Goal: Task Accomplishment & Management: Complete application form

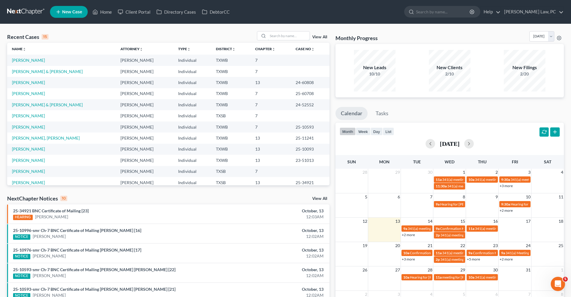
click at [284, 36] on input "search" at bounding box center [289, 36] width 42 height 9
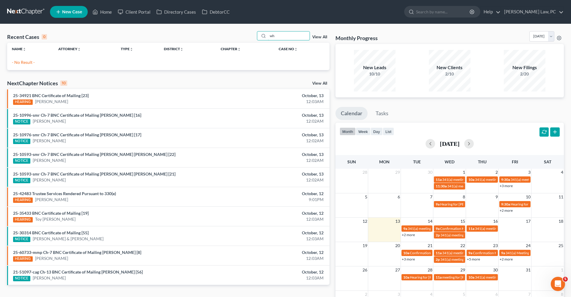
type input "w"
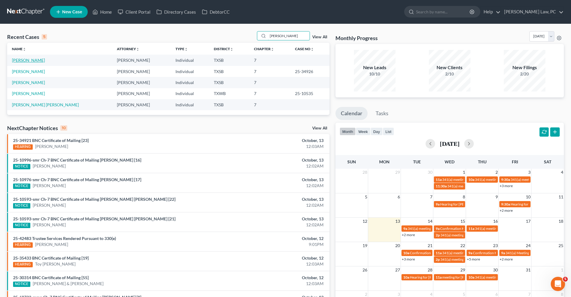
type input "frances"
click at [33, 59] on link "[PERSON_NAME]" at bounding box center [28, 60] width 33 height 5
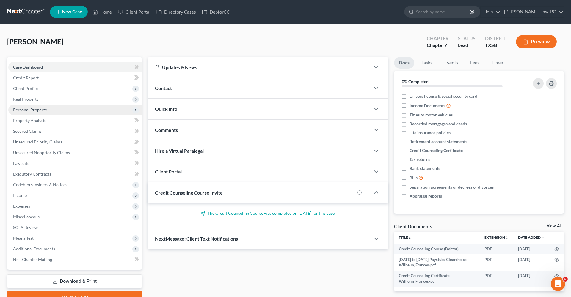
click at [33, 109] on span "Personal Property" at bounding box center [30, 109] width 34 height 5
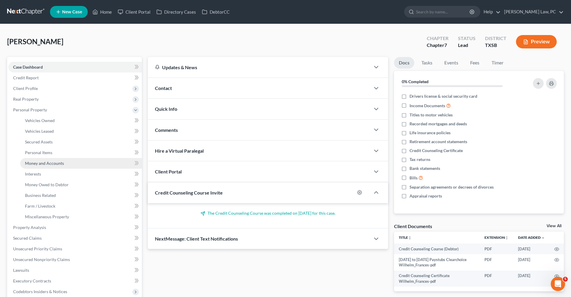
click at [49, 164] on span "Money and Accounts" at bounding box center [44, 163] width 39 height 5
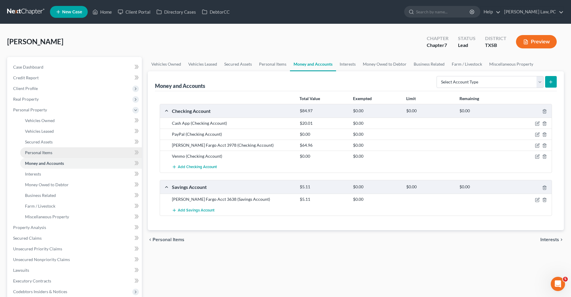
click at [37, 151] on span "Personal Items" at bounding box center [38, 152] width 27 height 5
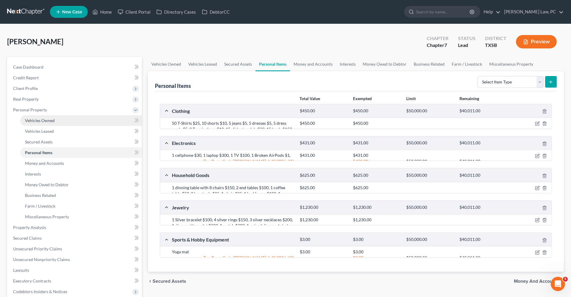
click at [37, 120] on span "Vehicles Owned" at bounding box center [40, 120] width 30 height 5
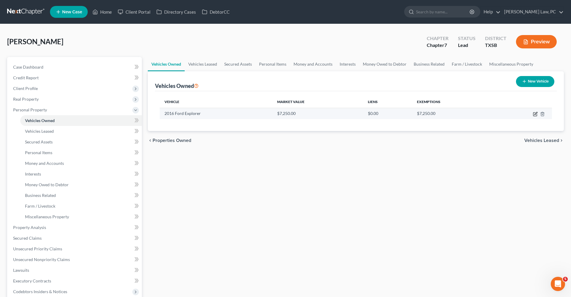
click at [535, 112] on icon "button" at bounding box center [535, 114] width 5 height 5
select select "0"
select select "10"
select select "2"
select select "0"
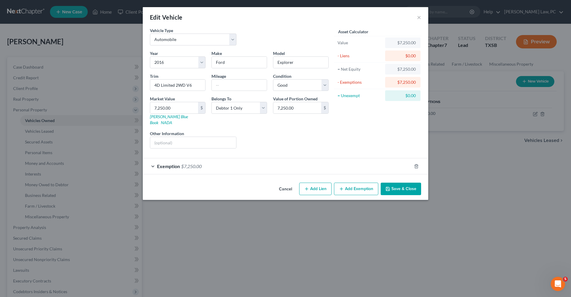
click at [199, 164] on span "$7,250.00" at bounding box center [191, 167] width 21 height 6
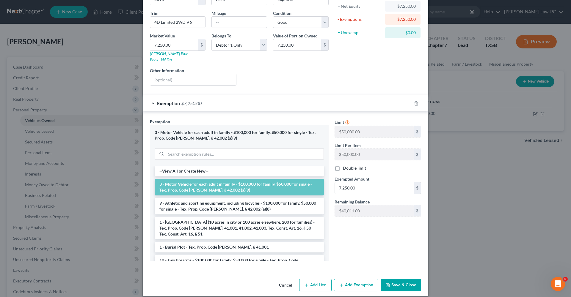
scroll to position [63, 0]
click at [402, 280] on button "Save & Close" at bounding box center [401, 286] width 40 height 12
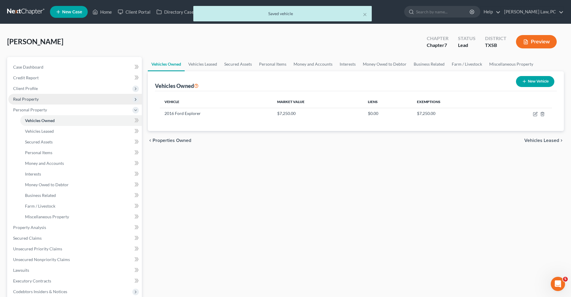
click at [39, 101] on span "Real Property" at bounding box center [75, 99] width 134 height 11
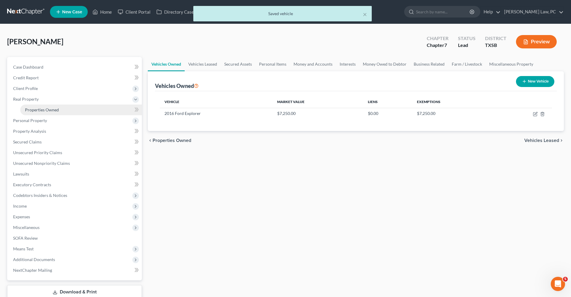
click at [50, 114] on link "Properties Owned" at bounding box center [81, 110] width 122 height 11
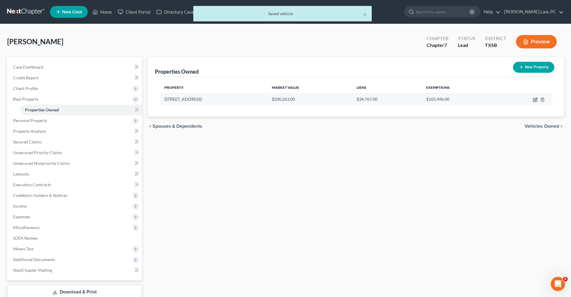
click at [535, 101] on icon "button" at bounding box center [536, 99] width 3 height 3
select select "45"
select select "0"
select select "19"
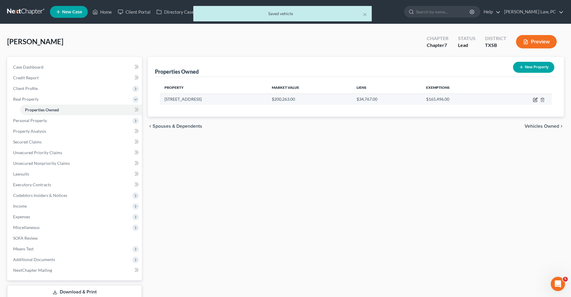
select select "0"
select select "2"
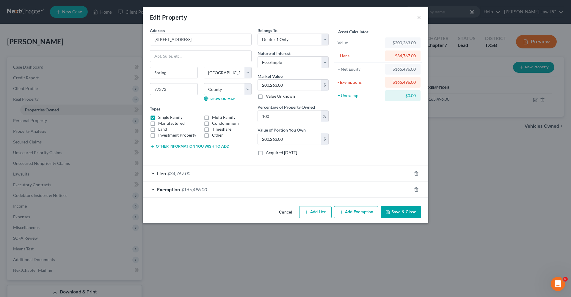
click at [248, 176] on div "Lien $34,767.00" at bounding box center [277, 174] width 269 height 16
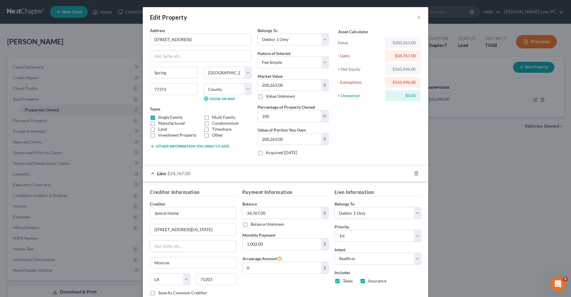
click at [239, 178] on div "Lien $34,767.00" at bounding box center [277, 174] width 269 height 16
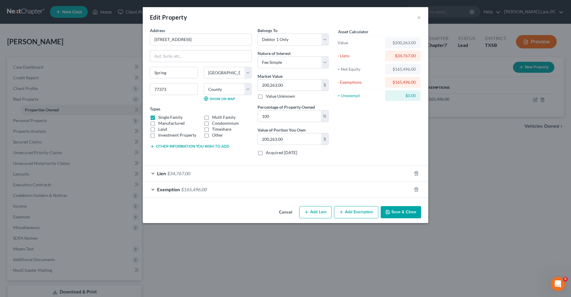
click at [238, 194] on div "Exemption $165,496.00" at bounding box center [277, 190] width 269 height 16
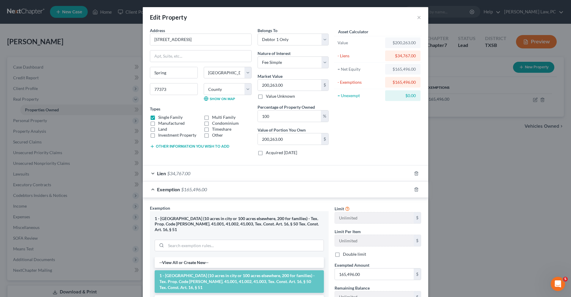
click at [238, 194] on div "Exemption $165,496.00" at bounding box center [277, 190] width 269 height 16
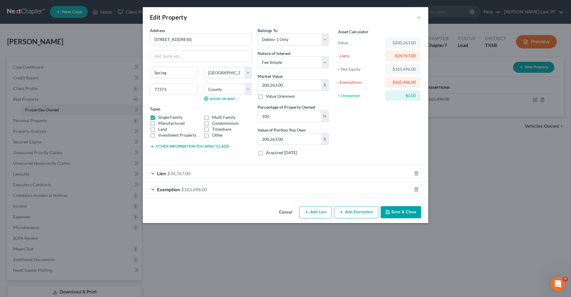
click at [413, 209] on button "Save & Close" at bounding box center [401, 212] width 40 height 12
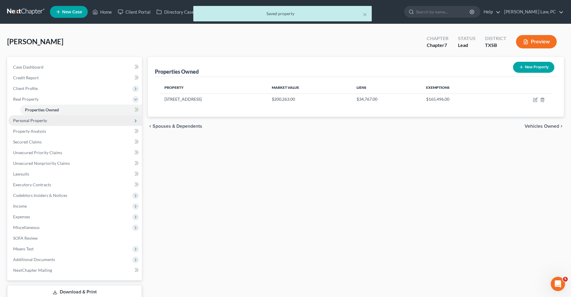
click at [34, 123] on span "Personal Property" at bounding box center [75, 120] width 134 height 11
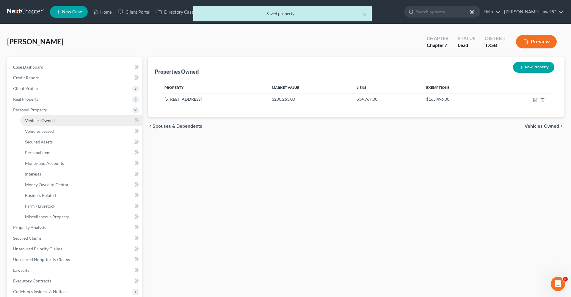
click at [35, 122] on span "Vehicles Owned" at bounding box center [40, 120] width 30 height 5
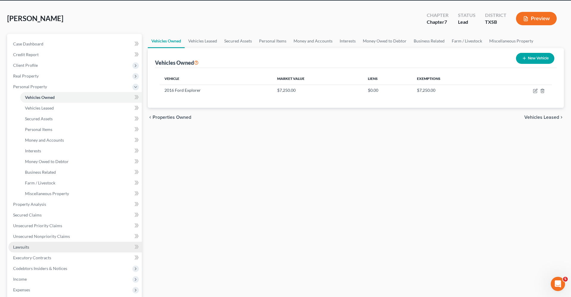
scroll to position [26, 0]
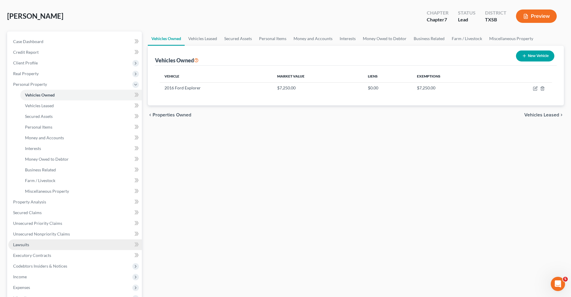
click at [31, 245] on link "Lawsuits" at bounding box center [75, 245] width 134 height 11
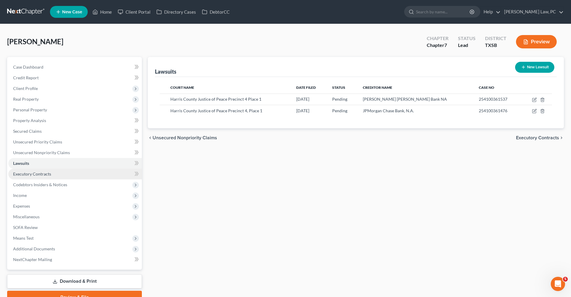
click at [37, 178] on link "Executory Contracts" at bounding box center [75, 174] width 134 height 11
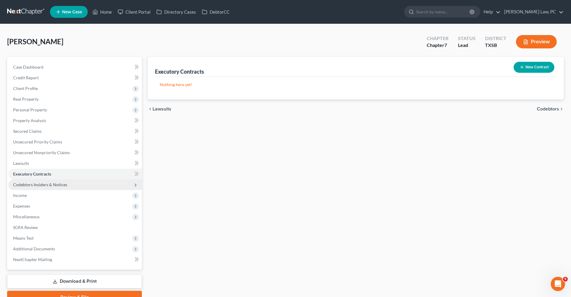
click at [42, 184] on span "Codebtors Insiders & Notices" at bounding box center [40, 184] width 54 height 5
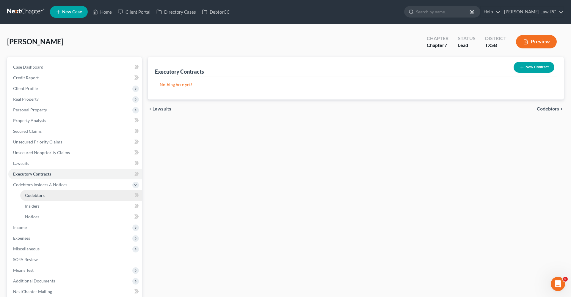
click at [33, 194] on span "Codebtors" at bounding box center [35, 195] width 20 height 5
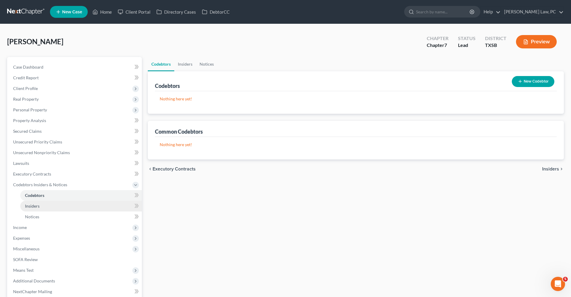
click at [36, 206] on span "Insiders" at bounding box center [32, 206] width 15 height 5
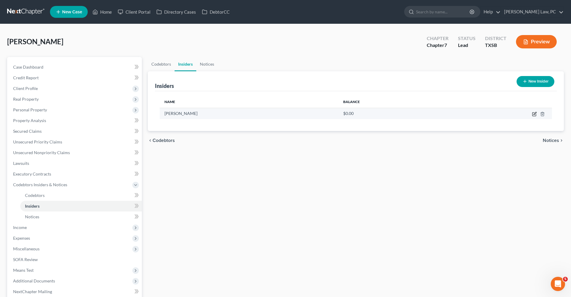
click at [533, 113] on icon "button" at bounding box center [534, 114] width 5 height 5
select select "45"
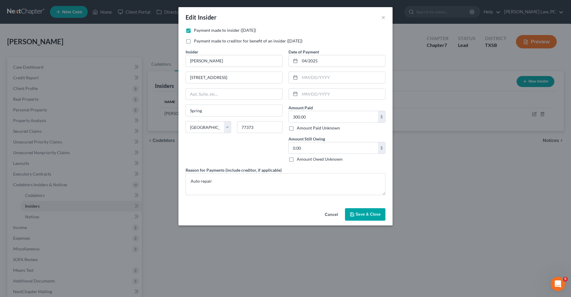
click at [363, 215] on span "Save & Close" at bounding box center [368, 214] width 25 height 5
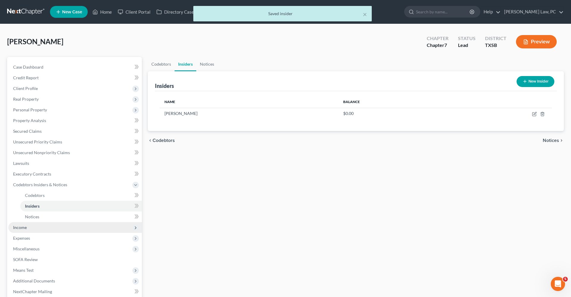
click at [25, 227] on span "Income" at bounding box center [20, 227] width 14 height 5
click at [41, 207] on span "Employment Income" at bounding box center [44, 206] width 38 height 5
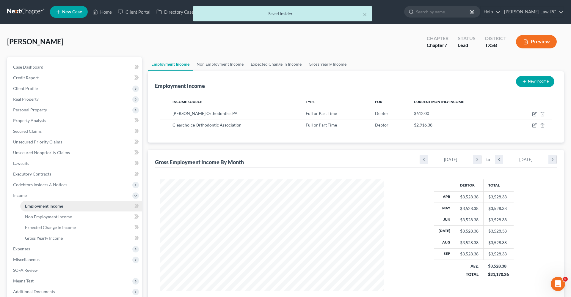
scroll to position [112, 236]
click at [533, 114] on icon "button" at bounding box center [534, 114] width 5 height 5
select select "0"
select select "45"
select select "2"
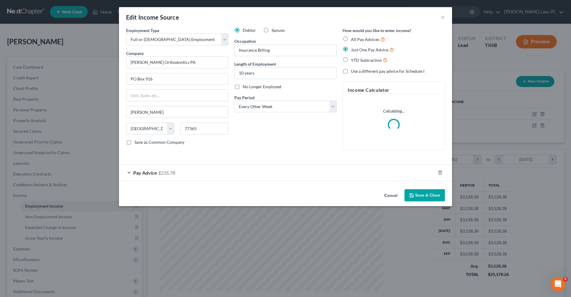
click at [441, 197] on button "Save & Close" at bounding box center [425, 195] width 40 height 12
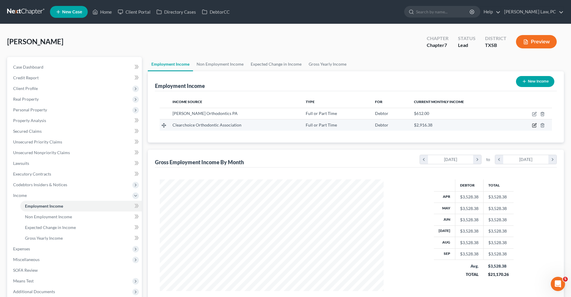
click at [534, 127] on icon "button" at bounding box center [534, 125] width 5 height 5
select select "0"
select select "45"
select select "1"
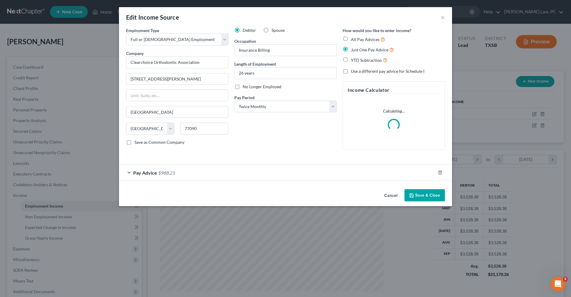
click at [419, 195] on button "Save & Close" at bounding box center [425, 195] width 40 height 12
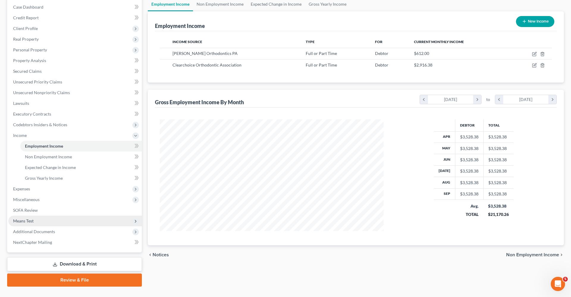
scroll to position [71, 0]
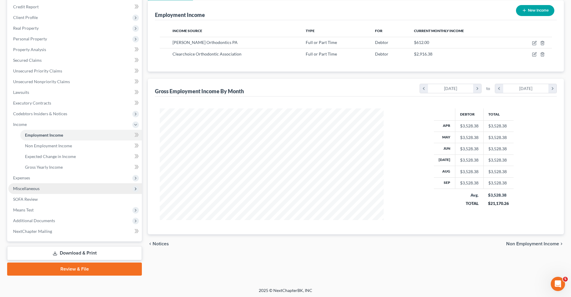
click at [36, 188] on span "Miscellaneous" at bounding box center [26, 188] width 26 height 5
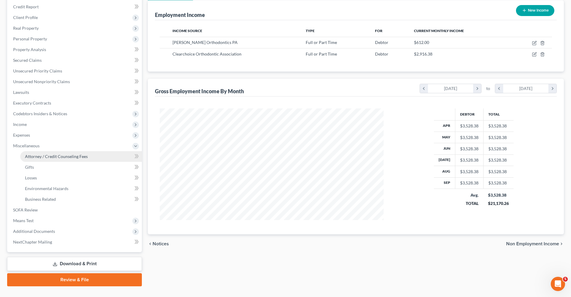
click at [53, 157] on span "Attorney / Credit Counseling Fees" at bounding box center [56, 156] width 63 height 5
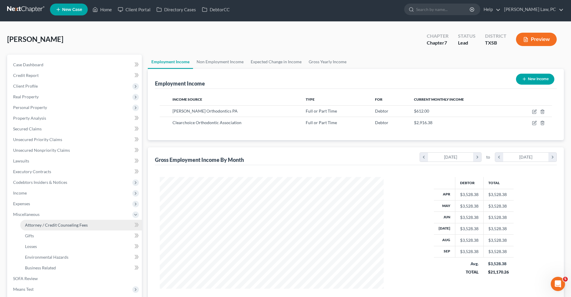
select select "4"
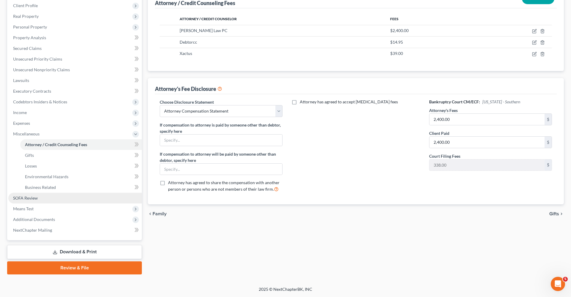
scroll to position [83, 0]
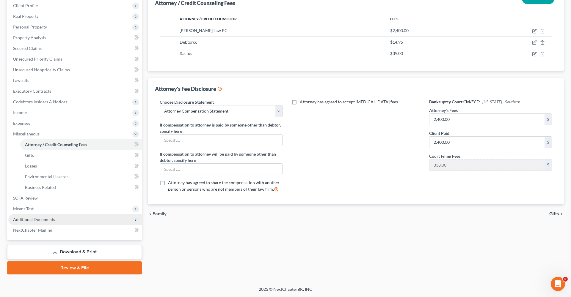
click at [41, 218] on span "Additional Documents" at bounding box center [34, 219] width 42 height 5
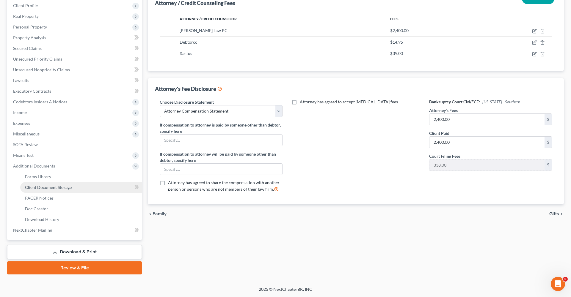
click at [62, 188] on span "Client Document Storage" at bounding box center [48, 187] width 47 height 5
select select "8"
select select "39"
select select "8"
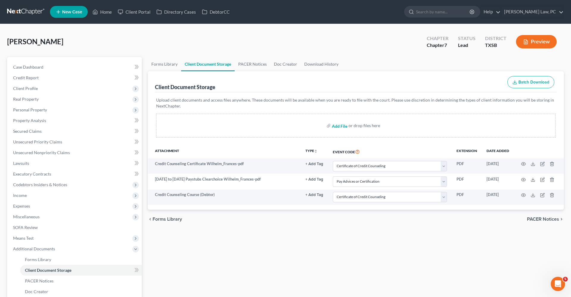
click at [340, 126] on input "file" at bounding box center [339, 125] width 14 height 11
type input "C:\fakepath\Mar 11 to Sep 17 Paystubs Paige Wilhelm_Frances.pdf"
select select "8"
select select "39"
select select "8"
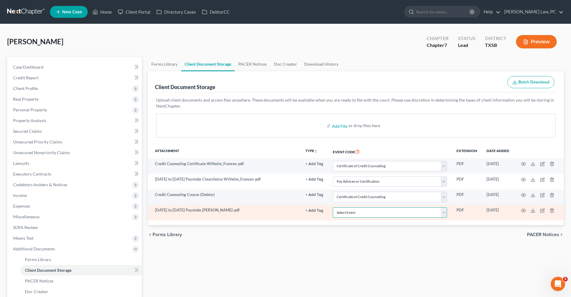
select select "39"
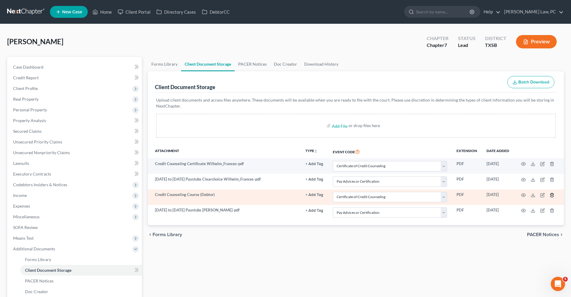
click at [553, 195] on icon "button" at bounding box center [552, 195] width 3 height 4
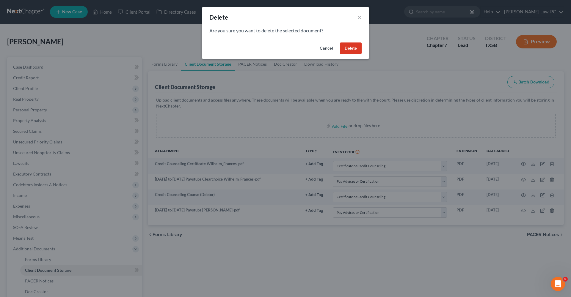
click at [361, 46] on button "Delete" at bounding box center [351, 49] width 22 height 12
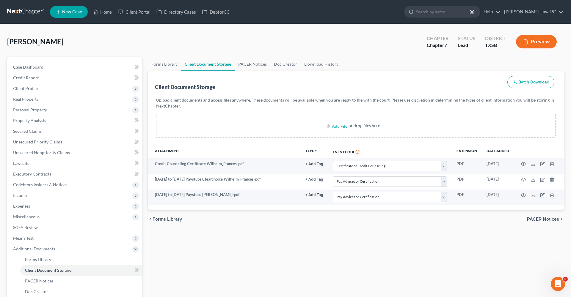
click at [332, 209] on div "Attachment TYPE unfold_more NONE 341 Questions All Taxes Bank Statement Hearing…" at bounding box center [356, 177] width 416 height 65
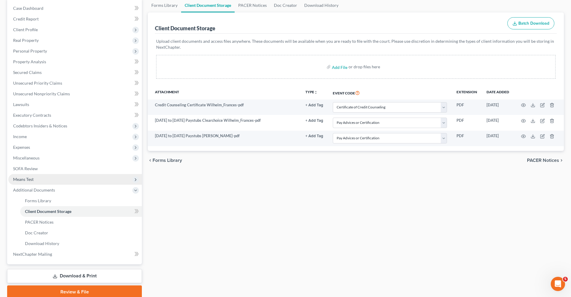
scroll to position [60, 0]
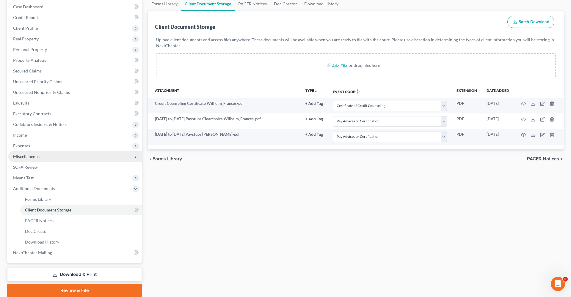
click at [23, 159] on span "Miscellaneous" at bounding box center [75, 156] width 134 height 11
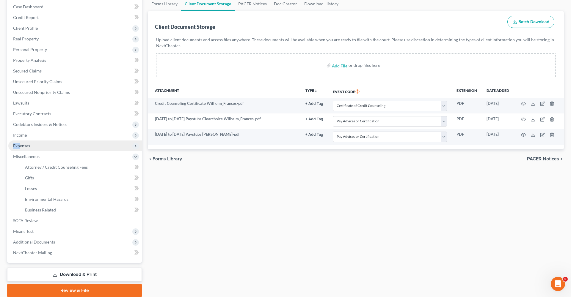
click at [20, 143] on span "Expenses" at bounding box center [75, 146] width 134 height 11
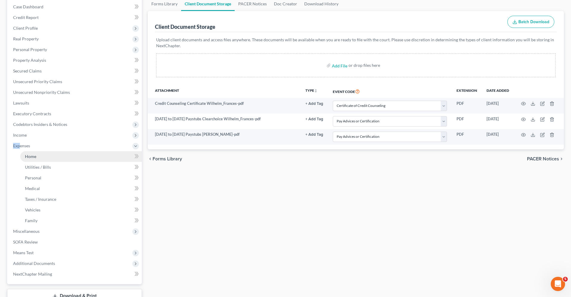
click at [31, 156] on span "Home" at bounding box center [30, 156] width 11 height 5
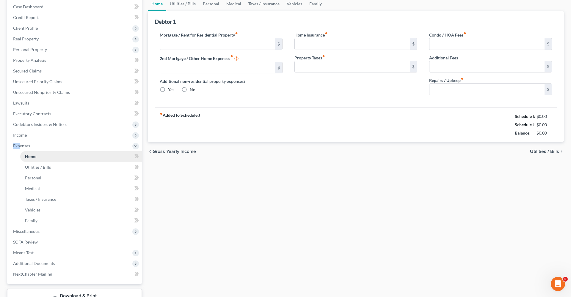
scroll to position [3, 0]
type input "1,003.00"
type input "0.00"
radio input "true"
type input "0.00"
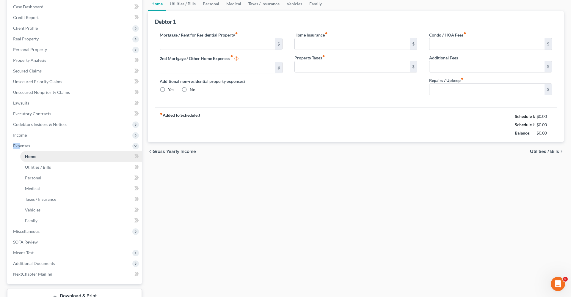
type input "0.00"
type input "32.00"
type input "0.00"
type input "100.00"
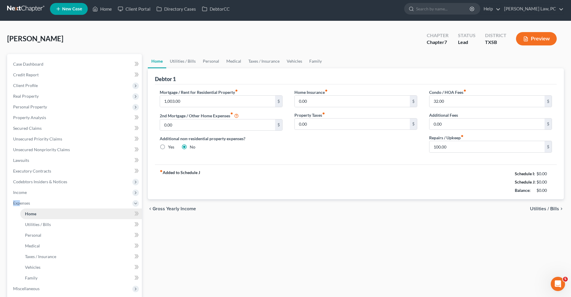
scroll to position [0, 0]
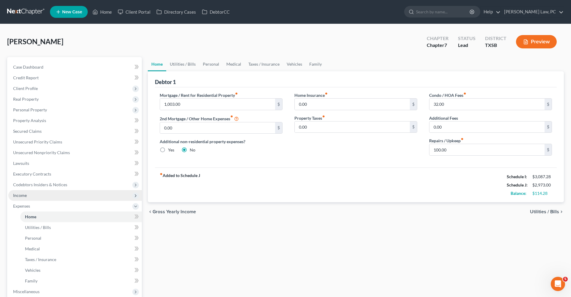
click at [18, 195] on span "Income" at bounding box center [20, 195] width 14 height 5
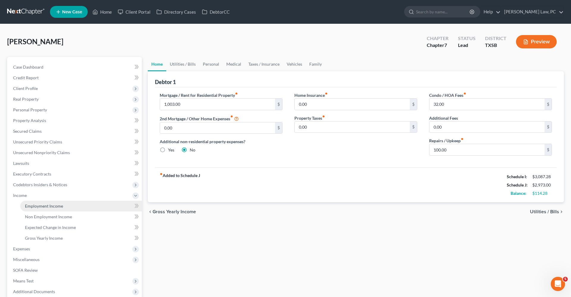
click at [36, 204] on span "Employment Income" at bounding box center [44, 206] width 38 height 5
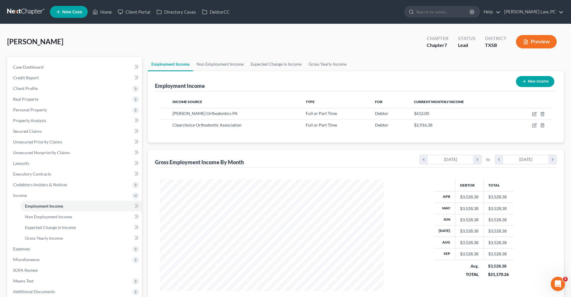
scroll to position [112, 236]
click at [223, 65] on link "Non Employment Income" at bounding box center [220, 64] width 54 height 14
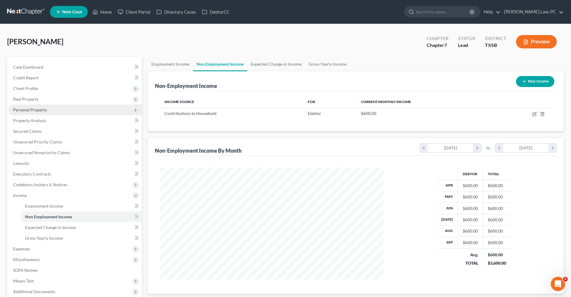
click at [32, 110] on span "Personal Property" at bounding box center [30, 109] width 34 height 5
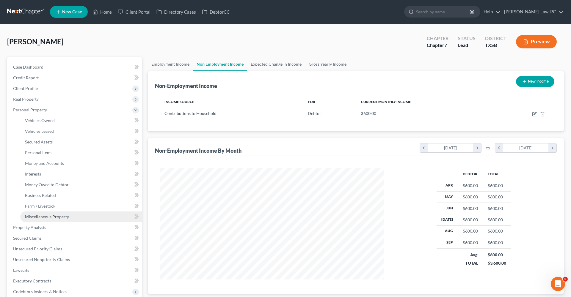
click at [43, 218] on span "Miscellaneous Property" at bounding box center [47, 216] width 44 height 5
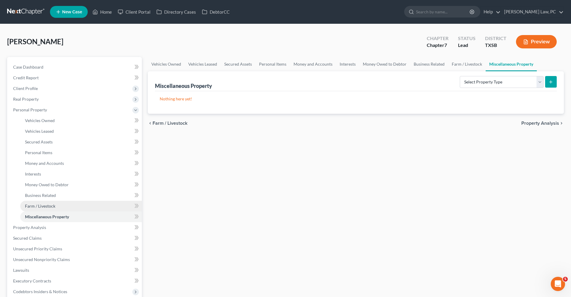
click at [39, 206] on span "Farm / Livestock" at bounding box center [40, 206] width 30 height 5
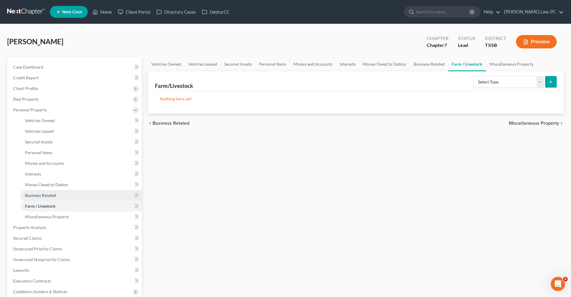
click at [39, 194] on span "Business Related" at bounding box center [40, 195] width 31 height 5
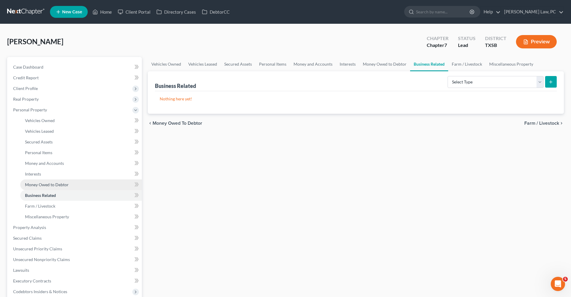
click at [37, 184] on span "Money Owed to Debtor" at bounding box center [47, 184] width 44 height 5
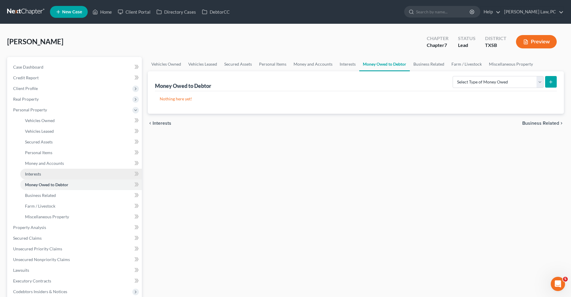
click at [33, 173] on span "Interests" at bounding box center [33, 174] width 16 height 5
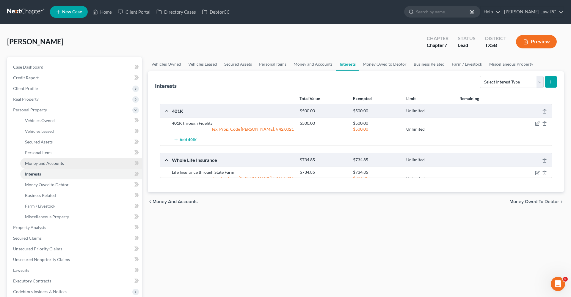
click at [38, 164] on span "Money and Accounts" at bounding box center [44, 163] width 39 height 5
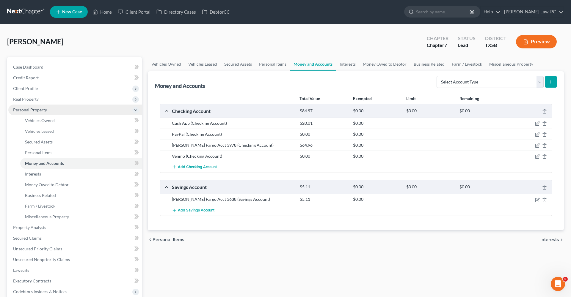
click at [29, 110] on span "Personal Property" at bounding box center [30, 109] width 34 height 5
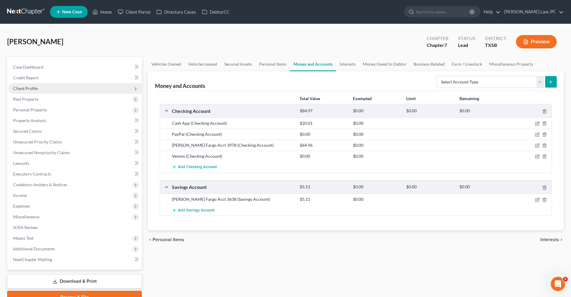
click at [22, 90] on span "Client Profile" at bounding box center [25, 88] width 25 height 5
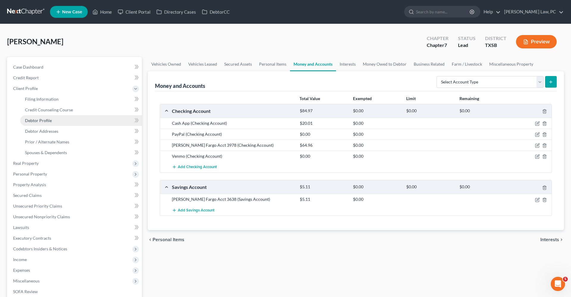
click at [42, 123] on link "Debtor Profile" at bounding box center [81, 120] width 122 height 11
select select "0"
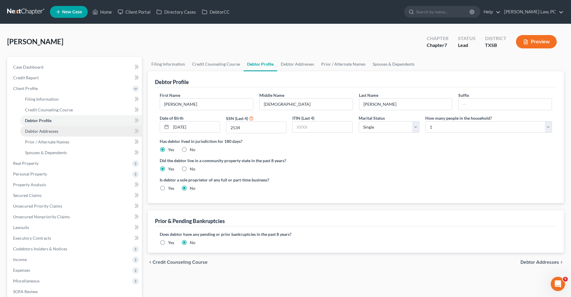
click at [45, 131] on span "Debtor Addresses" at bounding box center [41, 131] width 33 height 5
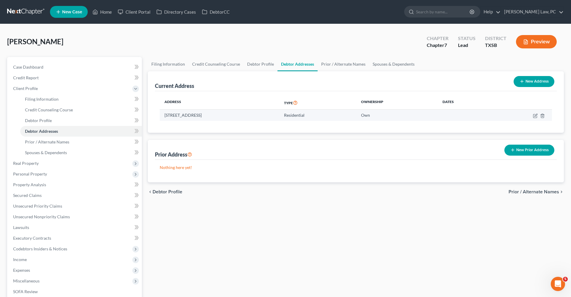
drag, startPoint x: 235, startPoint y: 115, endPoint x: 163, endPoint y: 115, distance: 71.4
click at [163, 115] on td "6510 Brookgate Dr, Spring, TX 77373" at bounding box center [220, 115] width 120 height 11
copy td "6510 Brookgate Dr, Spring, TX 77373"
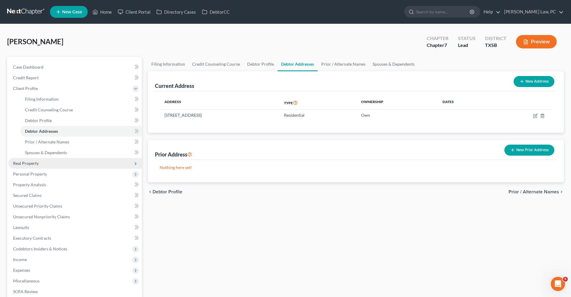
click at [33, 160] on span "Real Property" at bounding box center [75, 163] width 134 height 11
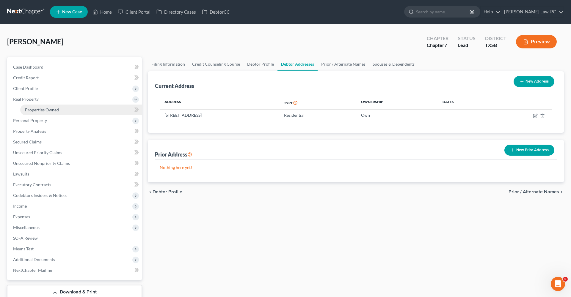
click at [34, 113] on link "Properties Owned" at bounding box center [81, 110] width 122 height 11
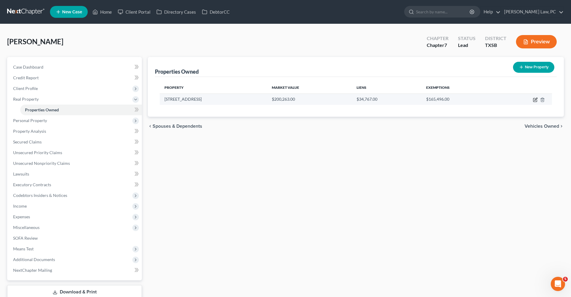
click at [534, 100] on icon "button" at bounding box center [535, 100] width 5 height 5
select select "45"
select select "100"
select select "0"
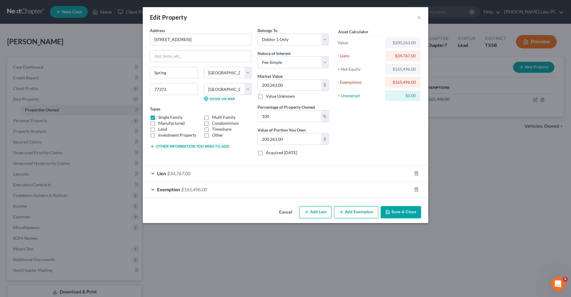
click at [205, 173] on div "Lien $34,767.00" at bounding box center [277, 174] width 269 height 16
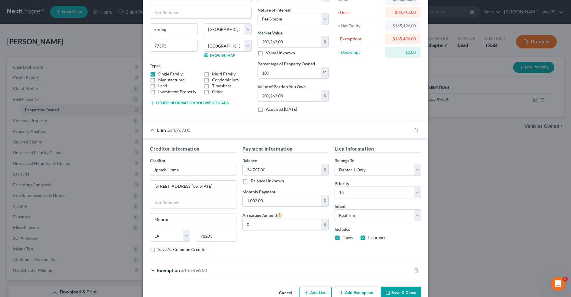
scroll to position [32, 0]
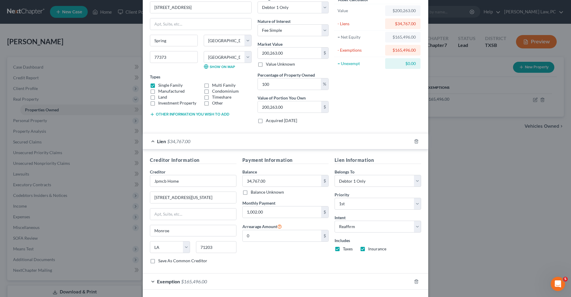
click at [153, 141] on div "Lien $34,767.00" at bounding box center [277, 142] width 269 height 16
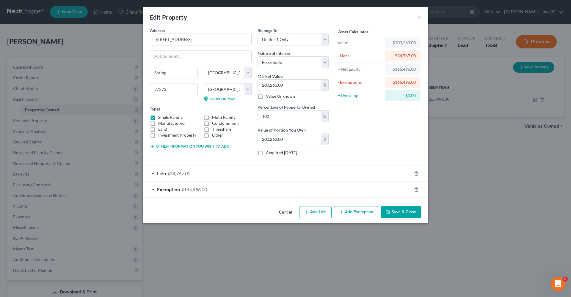
scroll to position [0, 0]
click at [419, 19] on button "×" at bounding box center [419, 17] width 4 height 7
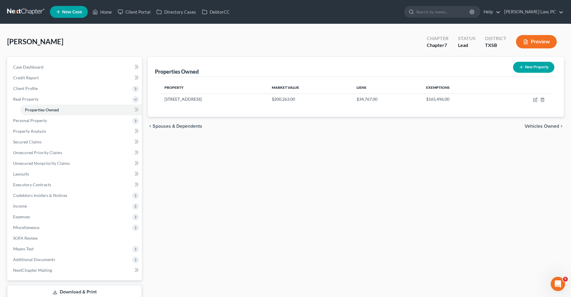
click at [16, 12] on link at bounding box center [26, 12] width 38 height 11
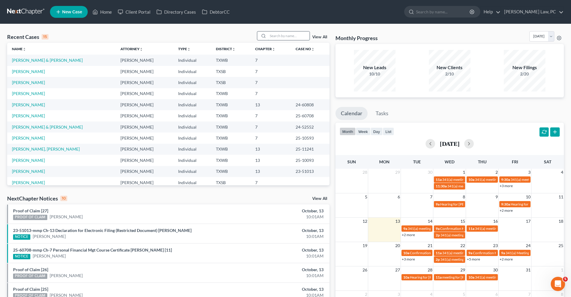
click at [283, 35] on input "search" at bounding box center [289, 36] width 42 height 9
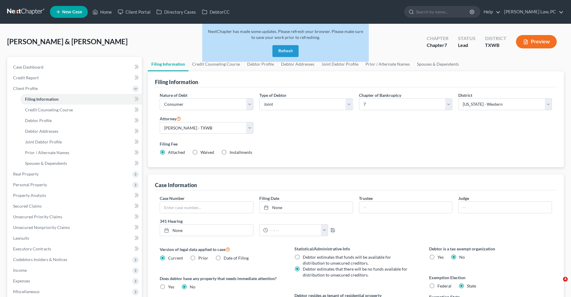
select select "1"
select select "0"
select select "80"
select select "1"
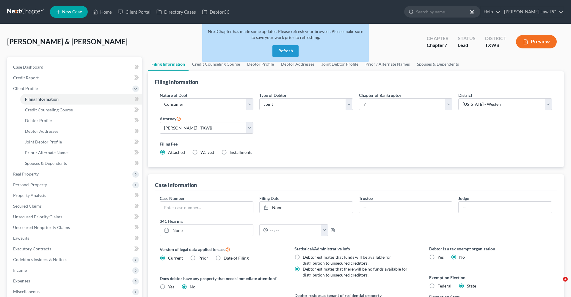
select select "45"
click at [276, 50] on button "Refresh" at bounding box center [285, 51] width 26 height 12
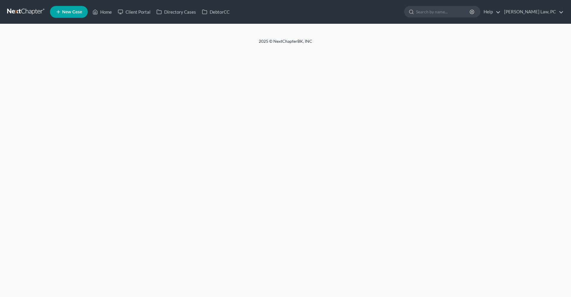
select select "1"
select select "0"
select select "80"
select select "1"
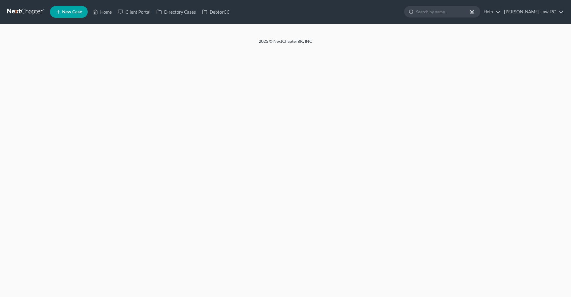
select select "45"
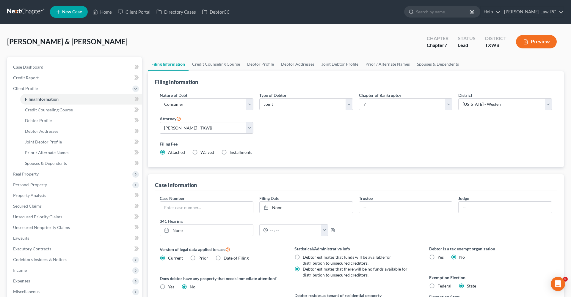
click at [20, 12] on link at bounding box center [26, 12] width 38 height 11
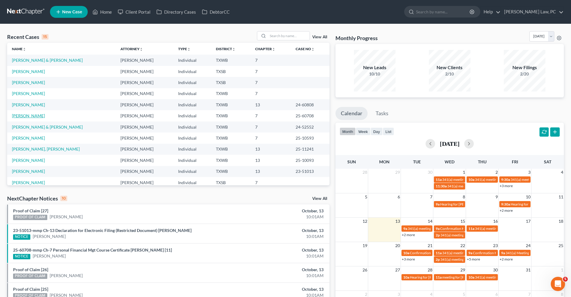
click at [36, 117] on link "[PERSON_NAME]" at bounding box center [28, 115] width 33 height 5
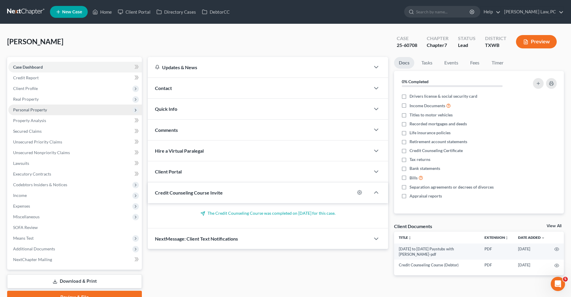
click at [23, 109] on span "Personal Property" at bounding box center [30, 109] width 34 height 5
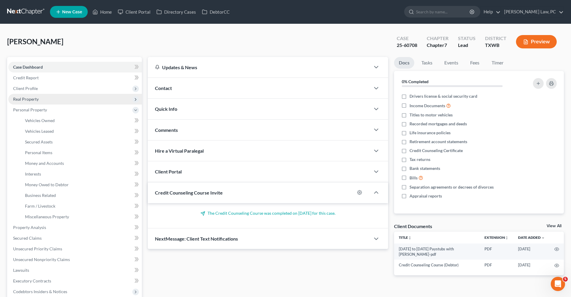
click at [22, 98] on span "Real Property" at bounding box center [26, 99] width 26 height 5
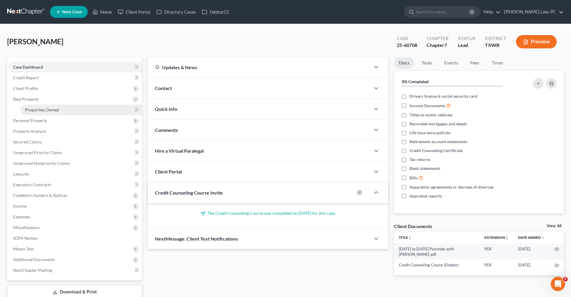
click at [34, 110] on span "Properties Owned" at bounding box center [42, 109] width 34 height 5
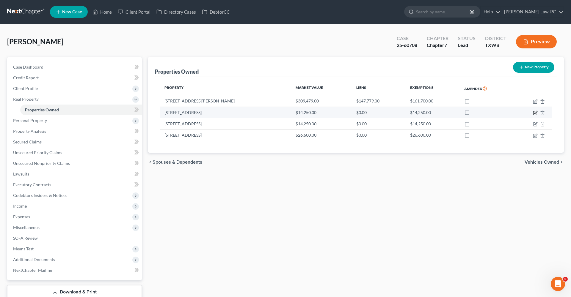
click at [535, 112] on icon "button" at bounding box center [535, 113] width 5 height 5
select select "45"
select select "13"
select select "0"
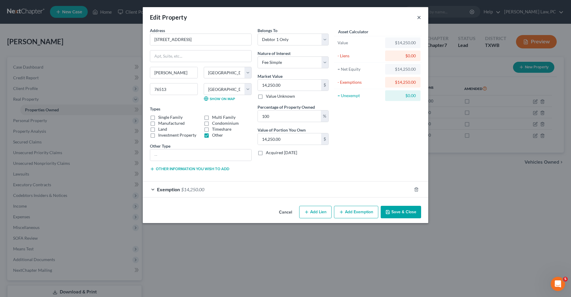
click at [418, 18] on button "×" at bounding box center [419, 17] width 4 height 7
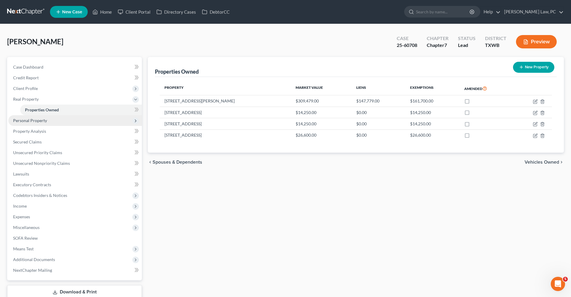
click at [24, 123] on span "Personal Property" at bounding box center [75, 120] width 134 height 11
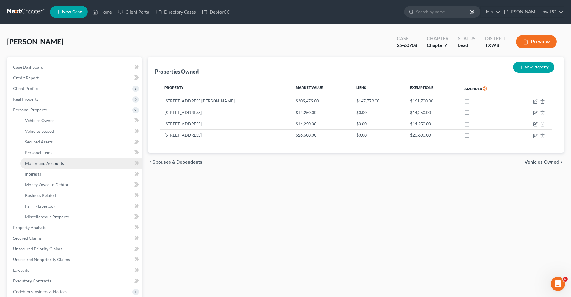
click at [46, 163] on span "Money and Accounts" at bounding box center [44, 163] width 39 height 5
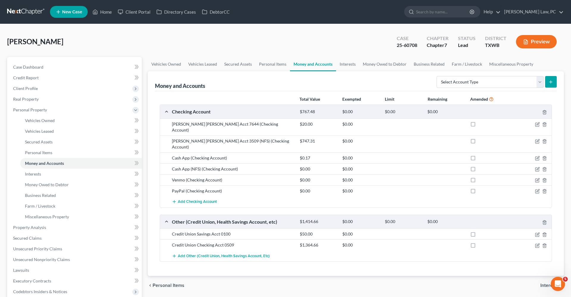
click at [28, 11] on link at bounding box center [26, 12] width 38 height 11
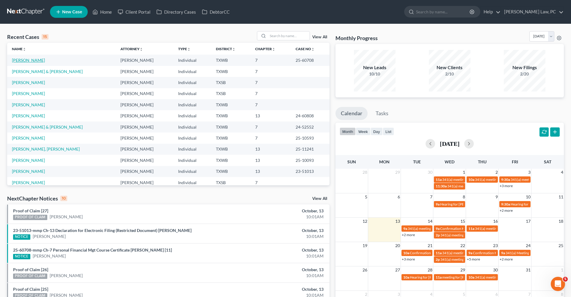
click at [25, 58] on link "[PERSON_NAME]" at bounding box center [28, 60] width 33 height 5
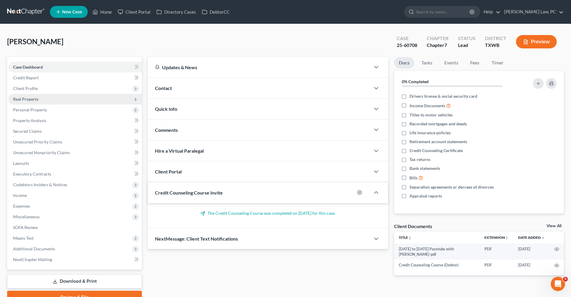
click at [27, 102] on span "Real Property" at bounding box center [75, 99] width 134 height 11
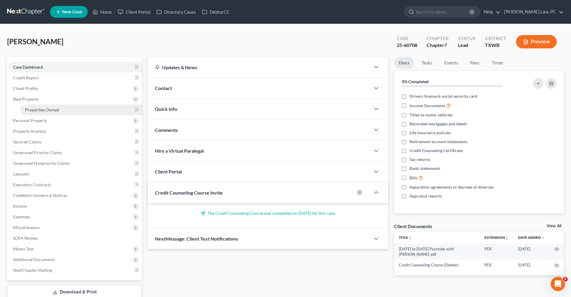
click at [29, 110] on span "Properties Owned" at bounding box center [42, 109] width 34 height 5
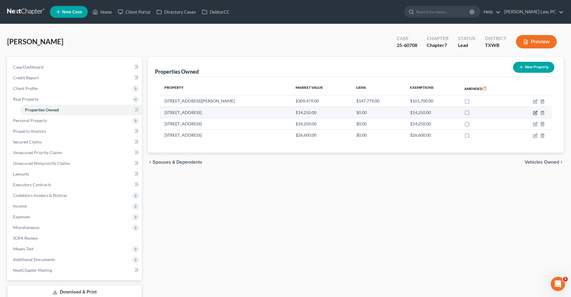
click at [535, 114] on icon "button" at bounding box center [535, 113] width 5 height 5
select select "45"
select select "0"
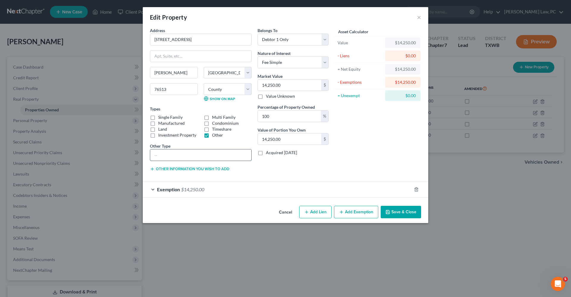
click at [171, 154] on input "text" at bounding box center [200, 155] width 101 height 11
type input "Lot attached to the homestead"
click at [387, 151] on div "Asset Calculator Value $14,250.00 - Liens $0.00 = Net Equity $14,250.00 - Exemp…" at bounding box center [378, 101] width 93 height 149
drag, startPoint x: 220, startPoint y: 157, endPoint x: 151, endPoint y: 144, distance: 70.2
click at [151, 144] on div "Other Type Lot attached to the homestead" at bounding box center [201, 152] width 102 height 18
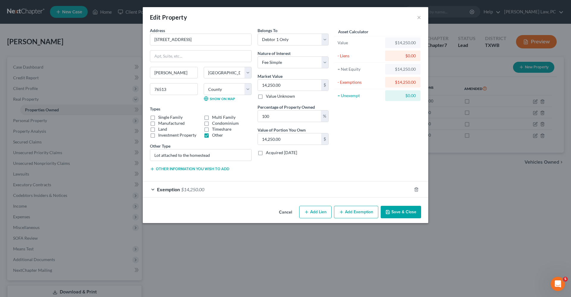
click at [410, 212] on button "Save & Close" at bounding box center [401, 212] width 40 height 12
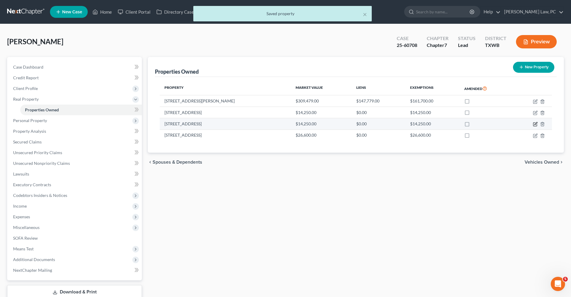
click at [536, 124] on icon "button" at bounding box center [535, 124] width 5 height 5
select select "45"
select select "13"
select select "0"
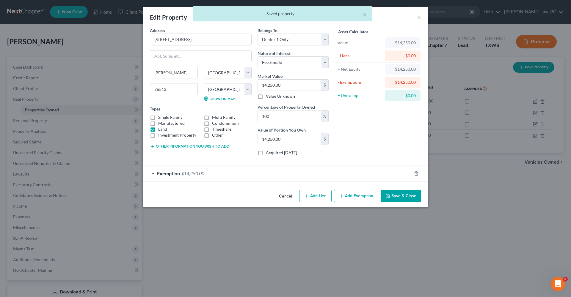
click at [215, 137] on label "Other" at bounding box center [217, 135] width 11 height 6
click at [215, 136] on input "Other" at bounding box center [216, 134] width 4 height 4
checkbox input "true"
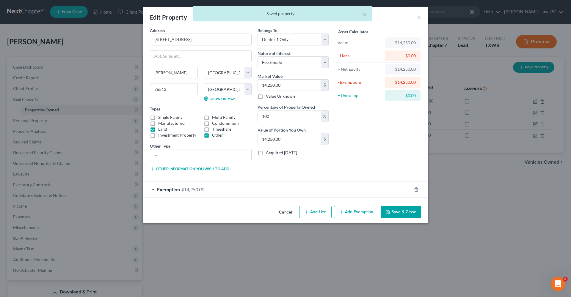
click at [165, 128] on label "Land" at bounding box center [162, 129] width 9 height 6
click at [165, 128] on input "Land" at bounding box center [163, 128] width 4 height 4
checkbox input "false"
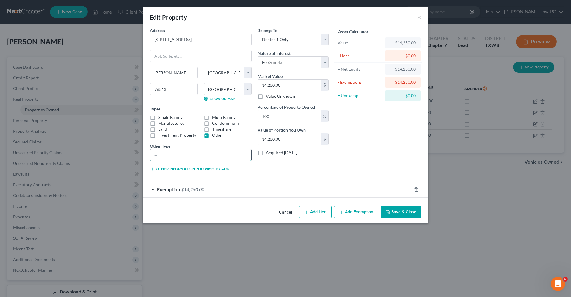
click at [160, 156] on input "text" at bounding box center [200, 155] width 101 height 11
paste input "Lot attached to the homestead"
type input "Lot attached to the homestead"
click at [405, 211] on button "Save & Close" at bounding box center [401, 212] width 40 height 12
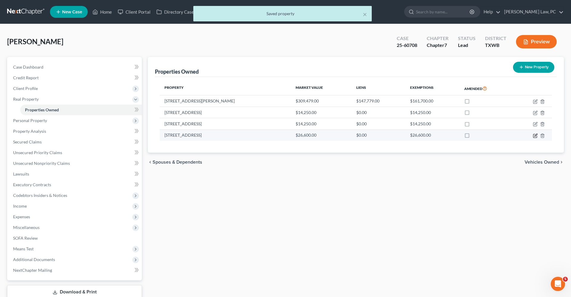
click at [534, 137] on icon "button" at bounding box center [535, 136] width 5 height 5
select select "45"
select select "13"
select select "0"
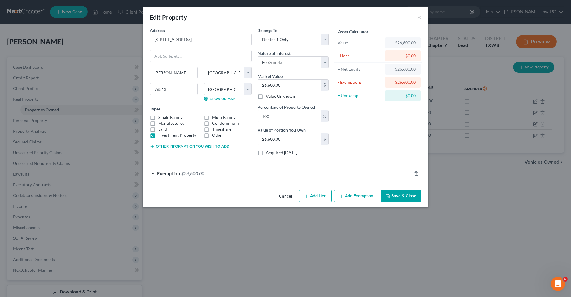
click at [212, 136] on label "Other" at bounding box center [217, 135] width 11 height 6
click at [214, 136] on input "Other" at bounding box center [216, 134] width 4 height 4
checkbox input "true"
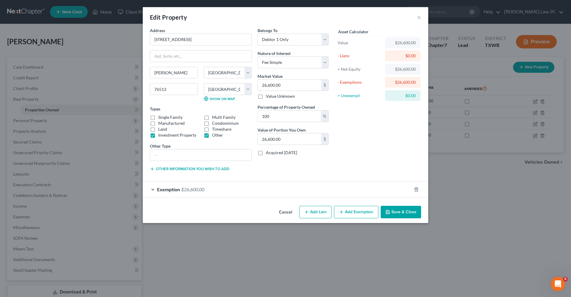
click at [158, 137] on label "Investment Property" at bounding box center [177, 135] width 38 height 6
click at [161, 136] on input "Investment Property" at bounding box center [163, 134] width 4 height 4
checkbox input "false"
click at [164, 157] on input "text" at bounding box center [200, 155] width 101 height 11
paste input "Lot attached to the homestead"
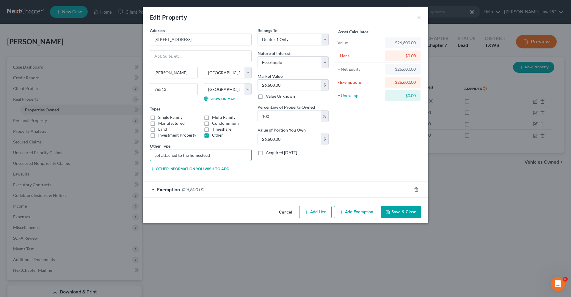
type input "Lot attached to the homestead"
click at [162, 137] on label "Investment Property" at bounding box center [177, 135] width 38 height 6
click at [162, 136] on input "Investment Property" at bounding box center [163, 134] width 4 height 4
click at [158, 136] on label "Investment Property" at bounding box center [177, 135] width 38 height 6
click at [161, 136] on input "Investment Property" at bounding box center [163, 134] width 4 height 4
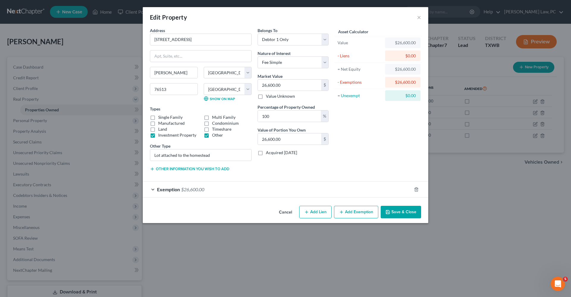
checkbox input "false"
click at [399, 214] on button "Save & Close" at bounding box center [401, 212] width 40 height 12
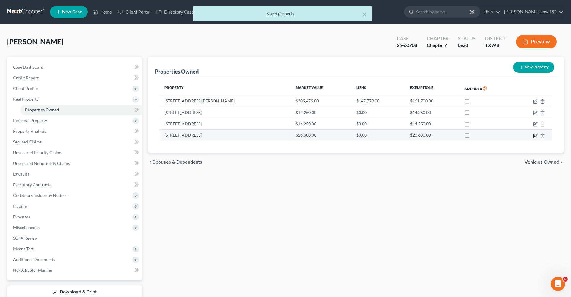
click at [535, 135] on icon "button" at bounding box center [535, 136] width 5 height 5
select select "45"
select select "13"
select select "0"
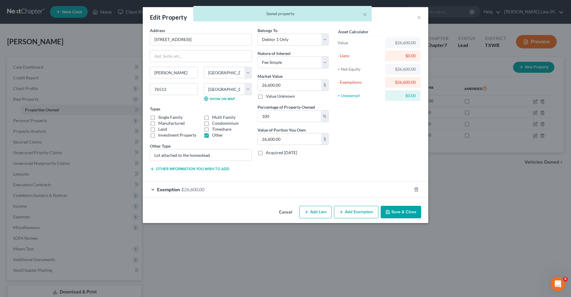
click at [410, 212] on button "Save & Close" at bounding box center [401, 212] width 40 height 12
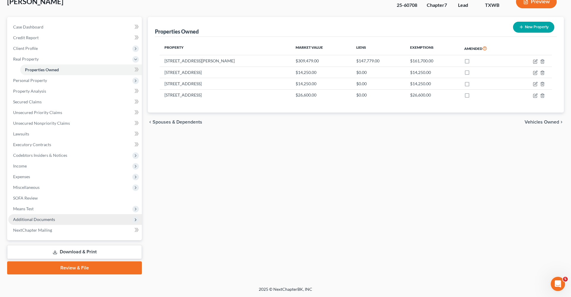
scroll to position [40, 0]
click at [39, 80] on span "Personal Property" at bounding box center [30, 80] width 34 height 5
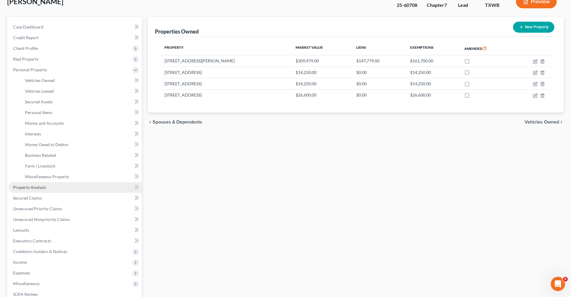
click at [30, 189] on span "Property Analysis" at bounding box center [29, 187] width 33 height 5
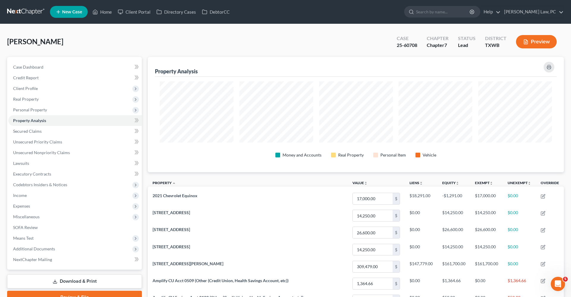
click at [51, 283] on link "Download & Print" at bounding box center [74, 282] width 135 height 14
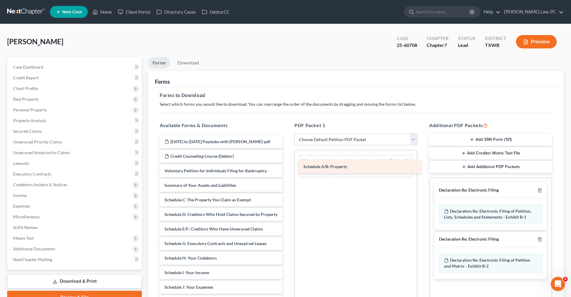
drag, startPoint x: 199, startPoint y: 206, endPoint x: 336, endPoint y: 165, distance: 142.7
click at [287, 165] on div "Schedule A/B: Property Feb 24 to Sep 7 Paystubs with Coversheet Olivares_Michel…" at bounding box center [221, 289] width 132 height 308
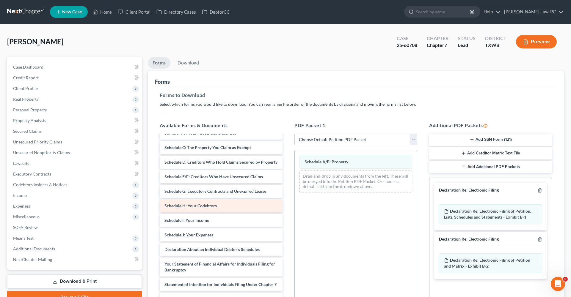
scroll to position [58, 0]
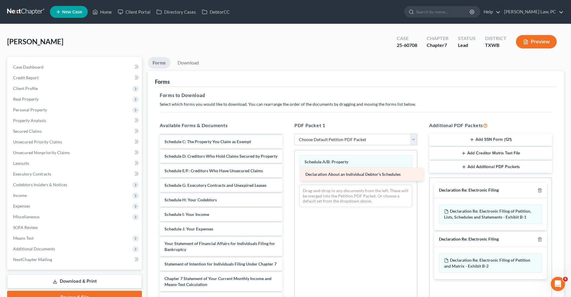
drag, startPoint x: 198, startPoint y: 249, endPoint x: 339, endPoint y: 173, distance: 160.1
click at [287, 173] on div "Declaration About an Individual Debtor's Schedules Feb 24 to Sep 7 Paystubs wit…" at bounding box center [221, 223] width 132 height 293
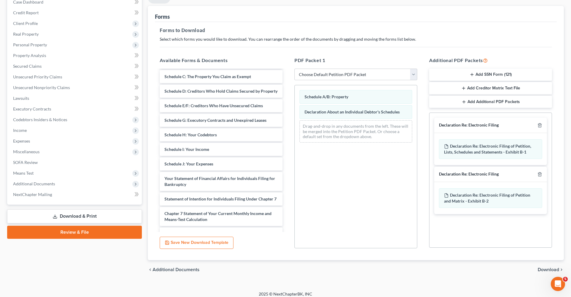
scroll to position [70, 0]
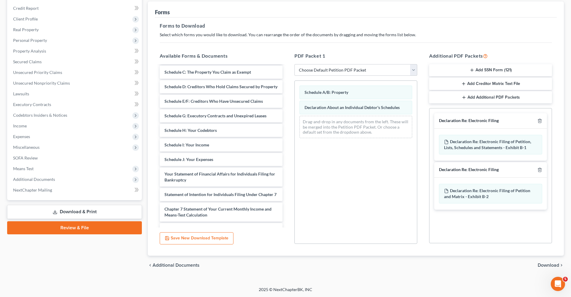
click at [547, 266] on span "Download" at bounding box center [548, 265] width 21 height 5
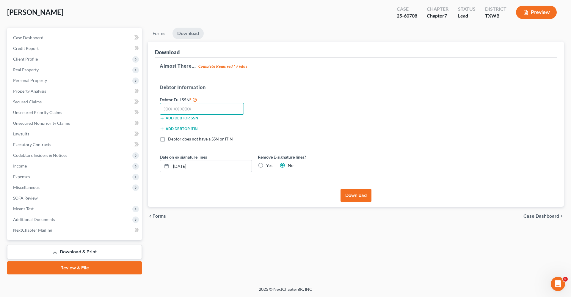
click at [183, 109] on input "text" at bounding box center [202, 109] width 84 height 12
type input "449-53-2387"
click at [356, 197] on button "Download" at bounding box center [356, 195] width 31 height 13
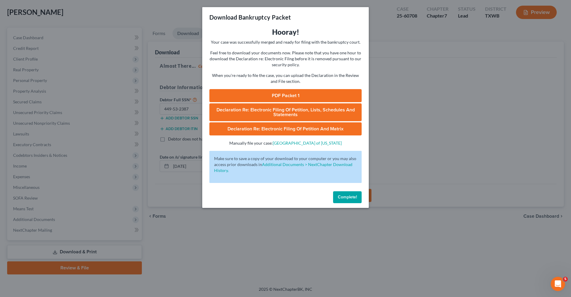
click at [292, 100] on link "PDF Packet 1" at bounding box center [285, 95] width 152 height 13
click at [347, 197] on span "Complete!" at bounding box center [347, 197] width 19 height 5
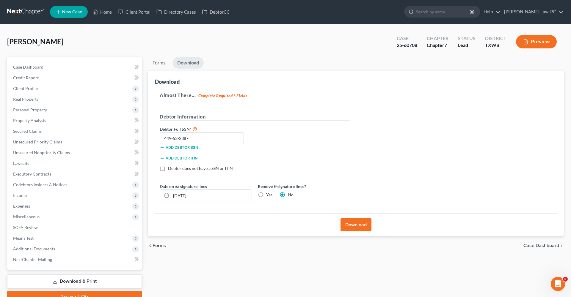
scroll to position [0, 0]
click at [37, 8] on link at bounding box center [26, 12] width 38 height 11
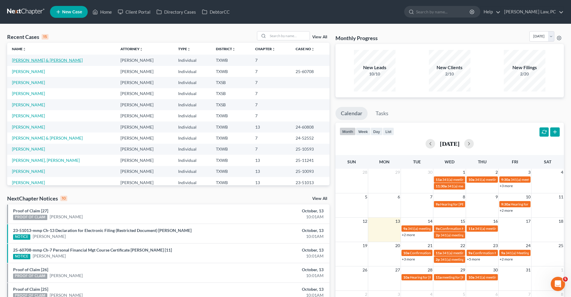
click at [45, 60] on link "[PERSON_NAME] & [PERSON_NAME]" at bounding box center [47, 60] width 71 height 5
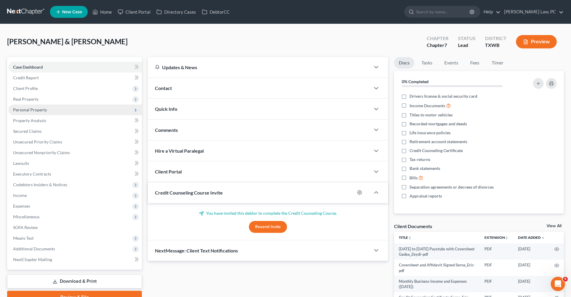
click at [27, 111] on span "Personal Property" at bounding box center [30, 109] width 34 height 5
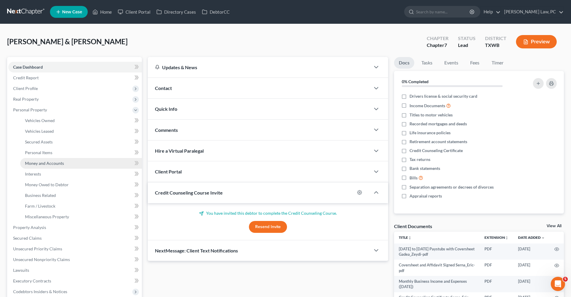
click at [45, 165] on span "Money and Accounts" at bounding box center [44, 163] width 39 height 5
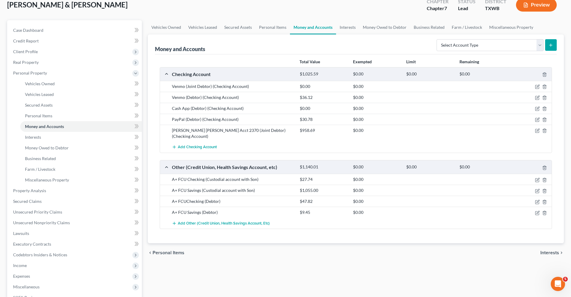
scroll to position [16, 0]
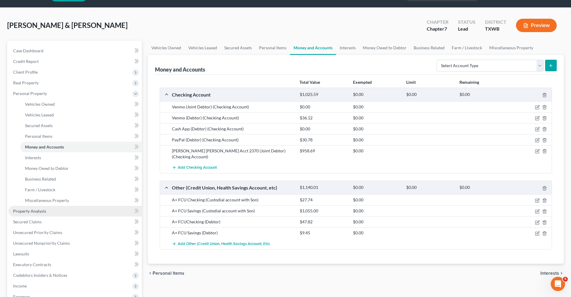
click at [30, 212] on span "Property Analysis" at bounding box center [29, 211] width 33 height 5
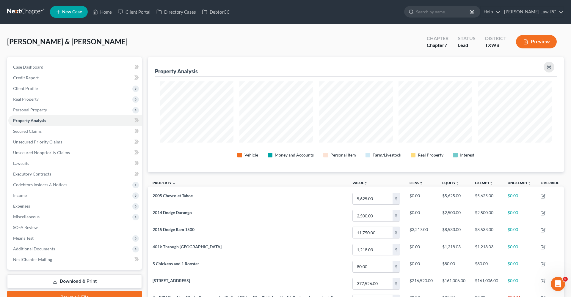
click at [29, 12] on link at bounding box center [26, 12] width 38 height 11
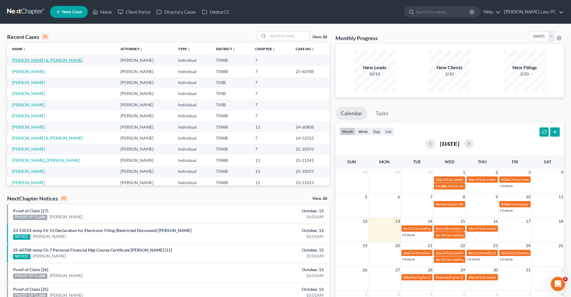
click at [41, 62] on link "[PERSON_NAME] & [PERSON_NAME]" at bounding box center [47, 60] width 71 height 5
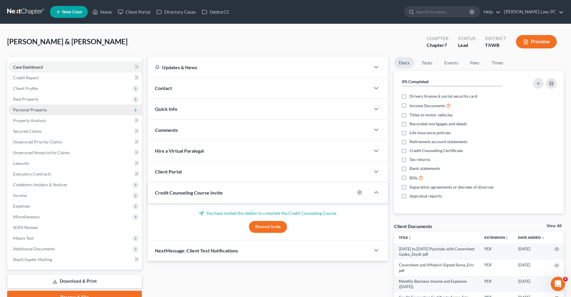
click at [37, 111] on span "Personal Property" at bounding box center [30, 109] width 34 height 5
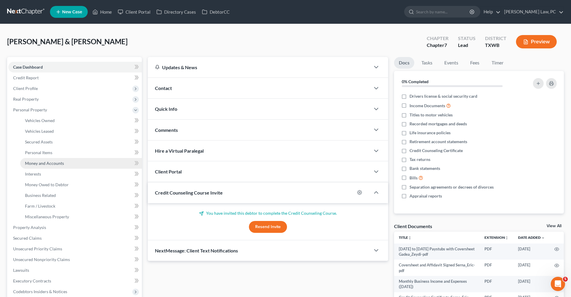
click at [42, 163] on span "Money and Accounts" at bounding box center [44, 163] width 39 height 5
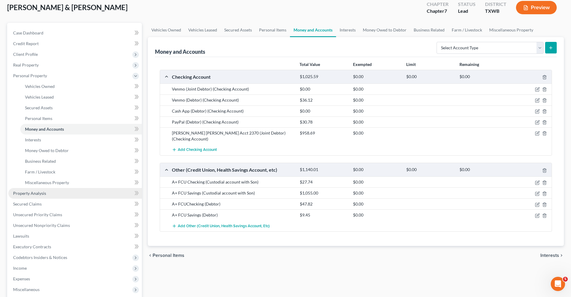
scroll to position [48, 0]
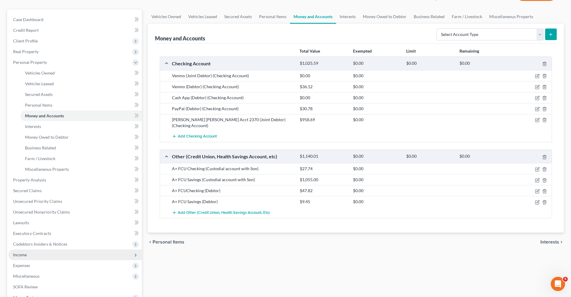
click at [24, 256] on span "Income" at bounding box center [20, 255] width 14 height 5
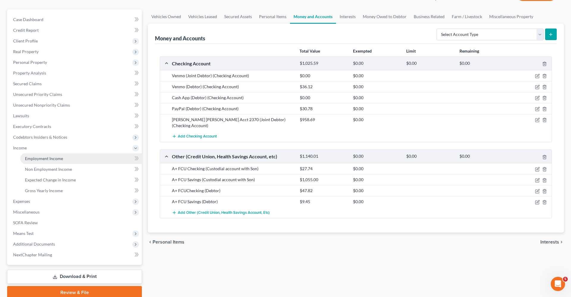
click at [36, 162] on link "Employment Income" at bounding box center [81, 158] width 122 height 11
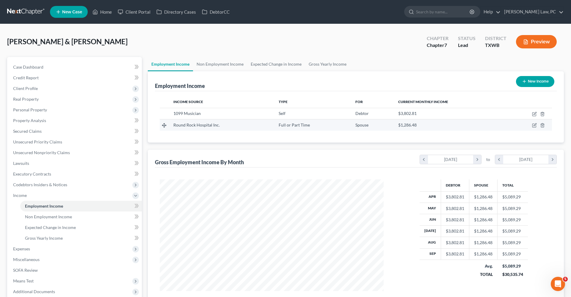
scroll to position [112, 236]
click at [533, 126] on icon "button" at bounding box center [534, 126] width 4 height 4
select select "0"
select select "45"
select select "2"
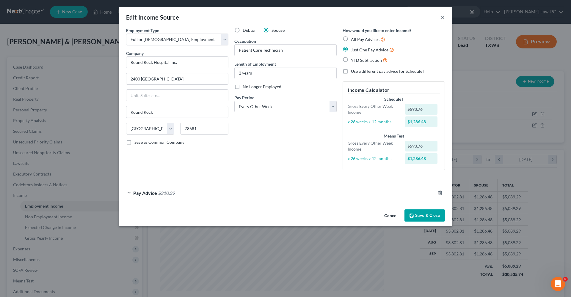
click at [443, 18] on button "×" at bounding box center [443, 17] width 4 height 7
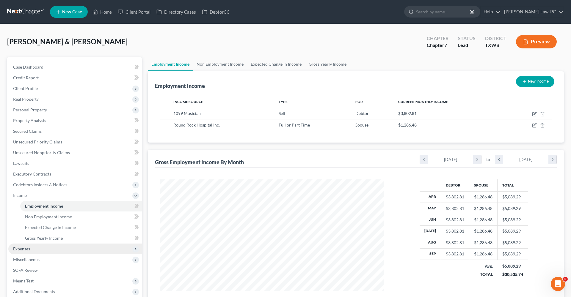
click at [30, 249] on span "Expenses" at bounding box center [21, 249] width 17 height 5
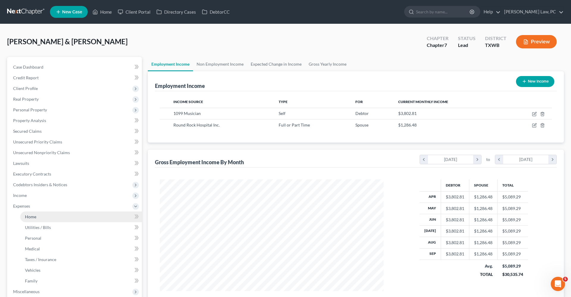
click at [31, 213] on link "Home" at bounding box center [81, 217] width 122 height 11
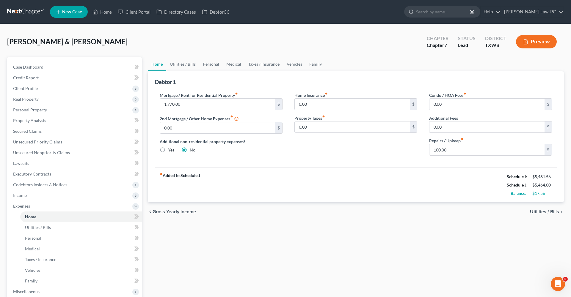
click at [16, 10] on link at bounding box center [26, 12] width 38 height 11
